Goal: Task Accomplishment & Management: Manage account settings

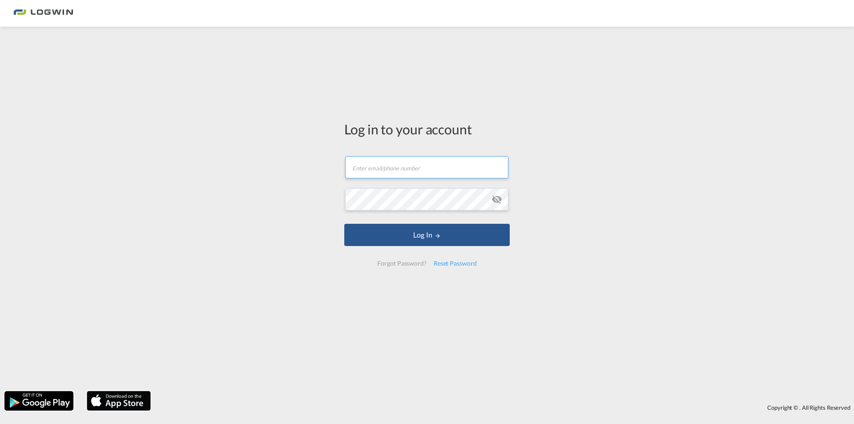
click at [427, 167] on input "text" at bounding box center [426, 167] width 163 height 22
click at [425, 166] on input "text" at bounding box center [426, 167] width 163 height 22
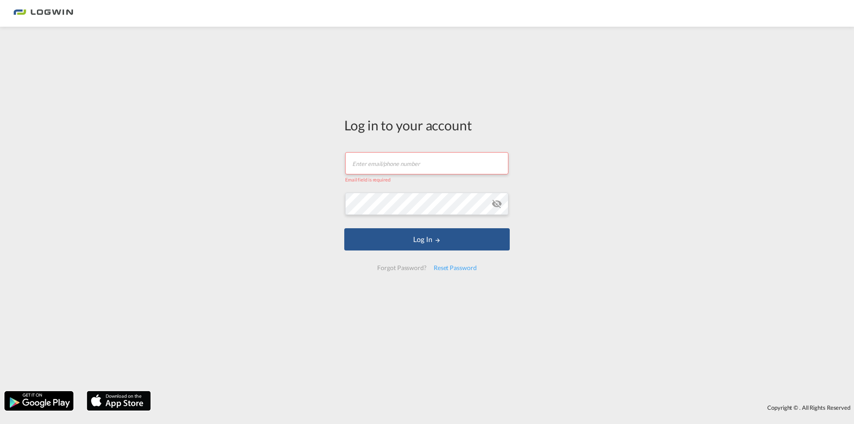
click at [438, 159] on input "text" at bounding box center [426, 163] width 163 height 22
click at [438, 164] on input "text" at bounding box center [426, 163] width 163 height 22
type input "u"
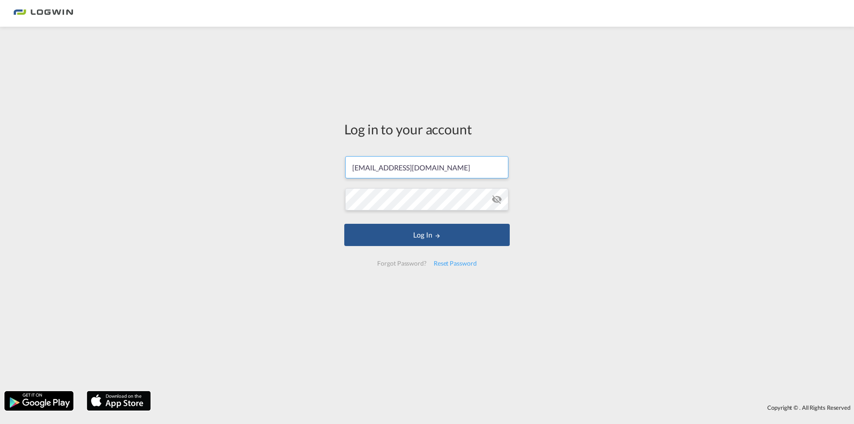
type input "[EMAIL_ADDRESS][DOMAIN_NAME]"
click at [493, 200] on md-icon "icon-eye-off" at bounding box center [496, 199] width 11 height 11
click at [394, 238] on button "Log In" at bounding box center [426, 235] width 165 height 22
